Goal: Navigation & Orientation: Find specific page/section

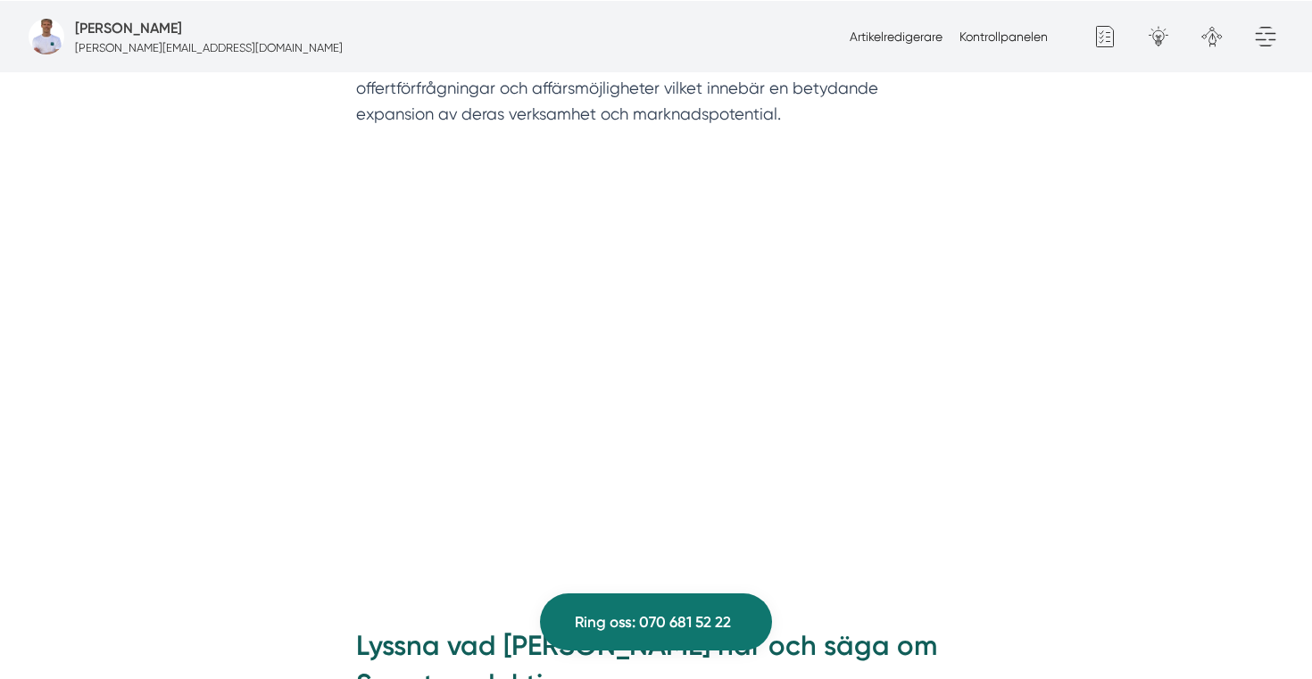
scroll to position [1474, 0]
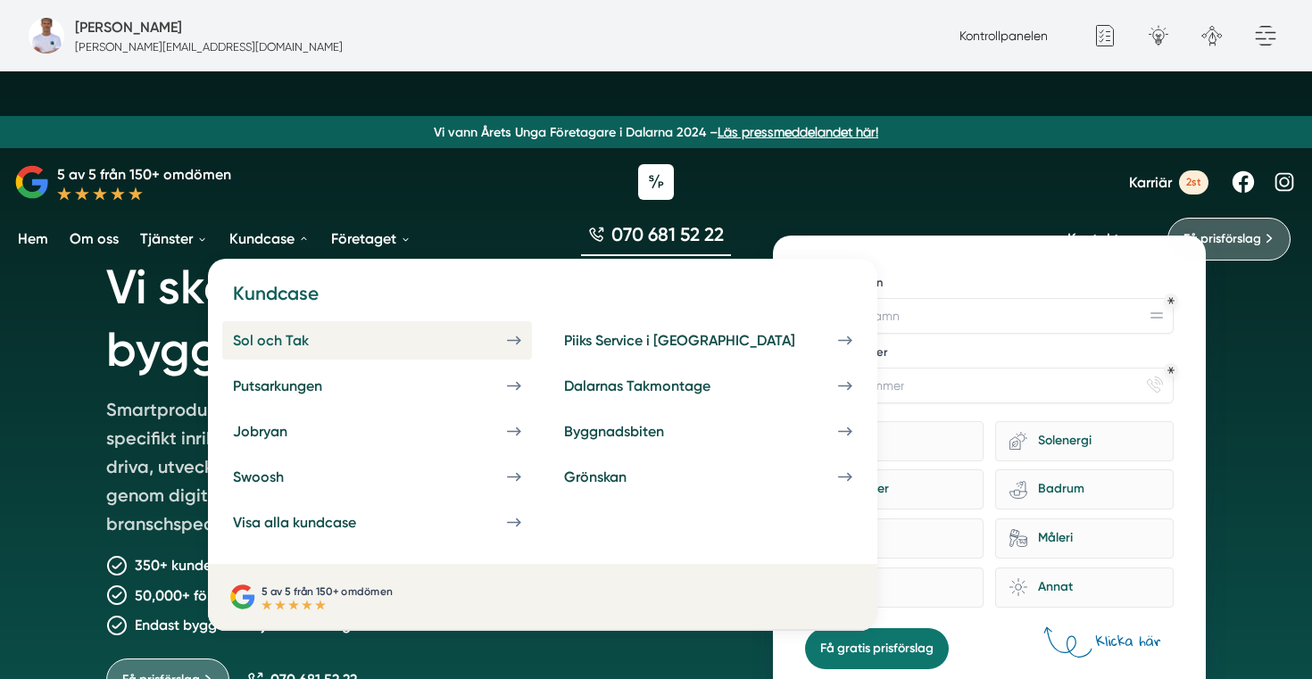
click at [271, 352] on link "Sol och Tak" at bounding box center [377, 340] width 310 height 38
